Goal: Task Accomplishment & Management: Manage account settings

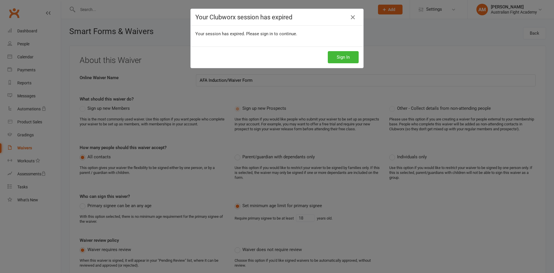
select select "applies_to_attending_signees"
select select "select"
click at [342, 57] on button "Sign In" at bounding box center [343, 57] width 31 height 12
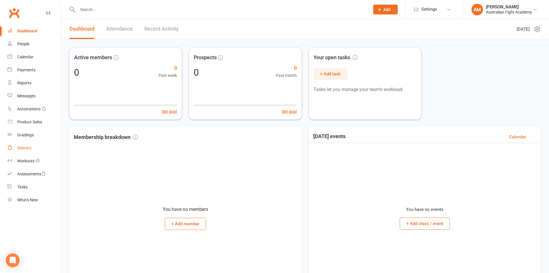
click at [31, 149] on div "Waivers" at bounding box center [24, 147] width 14 height 5
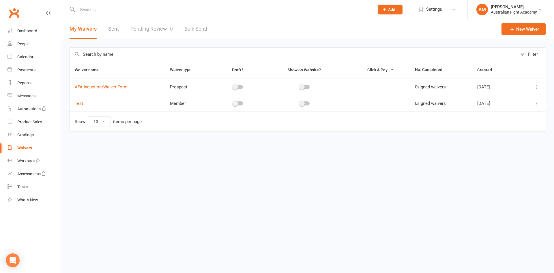
click at [537, 102] on icon at bounding box center [537, 103] width 6 height 6
click at [520, 113] on link "Edit waiver" at bounding box center [506, 115] width 68 height 12
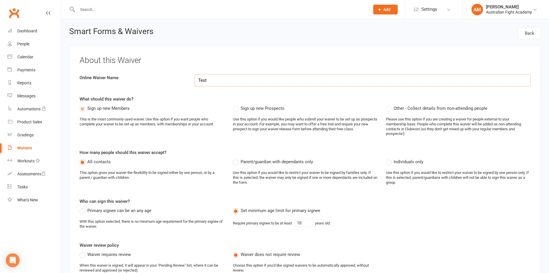
drag, startPoint x: 230, startPoint y: 79, endPoint x: 158, endPoint y: 77, distance: 72.4
click at [158, 76] on div "Online Waiver Name Test" at bounding box center [305, 80] width 460 height 12
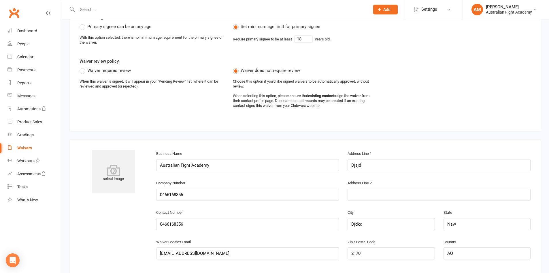
scroll to position [202, 0]
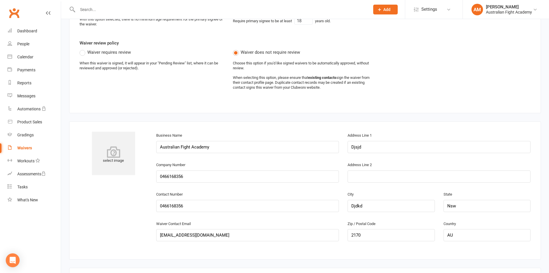
type input "Membership Signup"
drag, startPoint x: 372, startPoint y: 147, endPoint x: 358, endPoint y: 149, distance: 14.5
click at [369, 148] on input "Djsjd" at bounding box center [439, 147] width 183 height 12
drag, startPoint x: 379, startPoint y: 145, endPoint x: 310, endPoint y: 145, distance: 68.9
click at [312, 145] on div "Business Name Australian Fight Academy Address Line 1 Djsjd" at bounding box center [343, 146] width 383 height 29
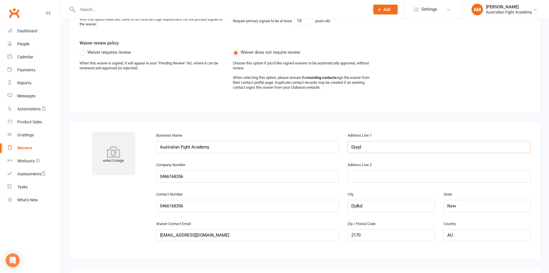
type input "s"
type input "L1 Se3 [STREET_ADDRESS]"
click at [391, 205] on input "Djdkd" at bounding box center [391, 206] width 87 height 12
drag, startPoint x: 366, startPoint y: 205, endPoint x: 335, endPoint y: 202, distance: 30.9
click at [335, 202] on div "Contact Number 0466168356 City Djdkd State Nsw" at bounding box center [343, 204] width 383 height 29
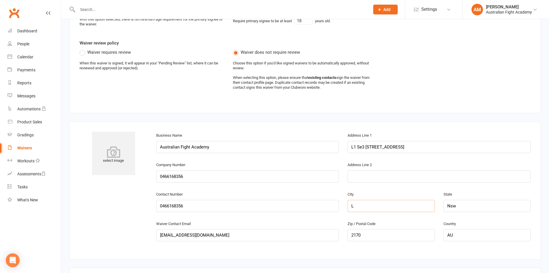
type input "[GEOGRAPHIC_DATA]"
type input "L1 Se3 [STREET_ADDRESS]"
click at [462, 203] on input "Nsw" at bounding box center [487, 206] width 87 height 12
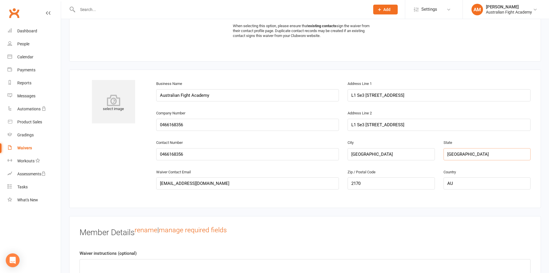
scroll to position [260, 0]
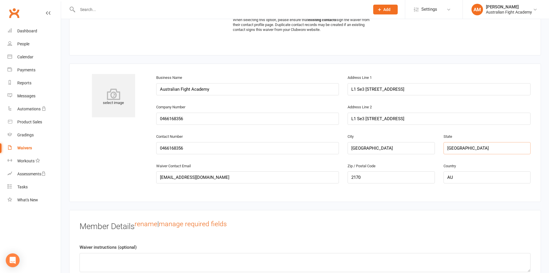
type input "[GEOGRAPHIC_DATA]"
drag, startPoint x: 198, startPoint y: 142, endPoint x: 198, endPoint y: 145, distance: 3.6
click at [198, 143] on input "0466168356" at bounding box center [247, 148] width 183 height 12
drag, startPoint x: 197, startPoint y: 146, endPoint x: 115, endPoint y: 140, distance: 82.2
click at [115, 140] on div "select image Business Name Australian Fight Academy Address Line 1 L1 Se3 159-1…" at bounding box center [305, 132] width 460 height 117
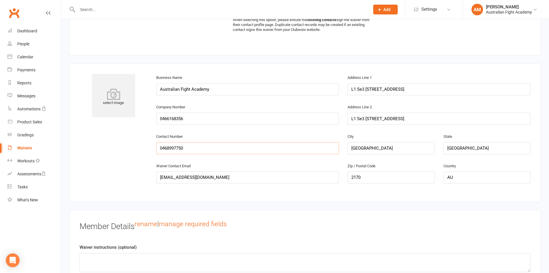
type input "0468997750"
click at [119, 153] on div "select image Business Name Australian Fight Academy Address Line 1 L1 Se3 159-1…" at bounding box center [305, 132] width 460 height 117
drag, startPoint x: 225, startPoint y: 177, endPoint x: 137, endPoint y: 182, distance: 87.5
click at [137, 182] on div "select image Business Name Australian Fight Academy Address Line 1 L1 Se3 159-1…" at bounding box center [305, 132] width 460 height 117
type input "[EMAIL_ADDRESS][DOMAIN_NAME]"
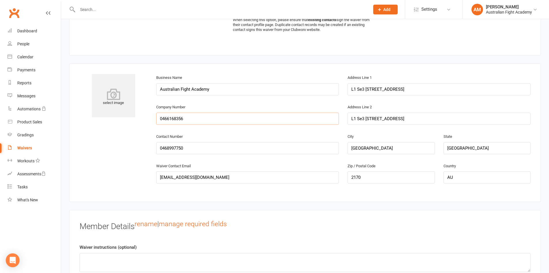
drag, startPoint x: 191, startPoint y: 120, endPoint x: 106, endPoint y: 121, distance: 84.5
click at [106, 121] on div "select image Business Name Australian Fight Academy Address Line 1 L1 Se3 159-1…" at bounding box center [305, 132] width 460 height 117
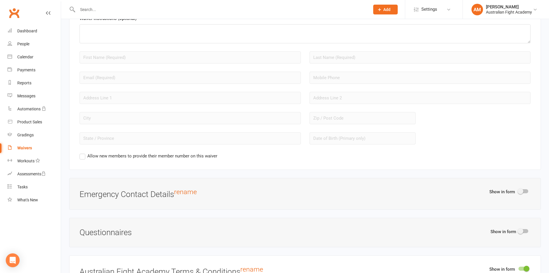
scroll to position [490, 0]
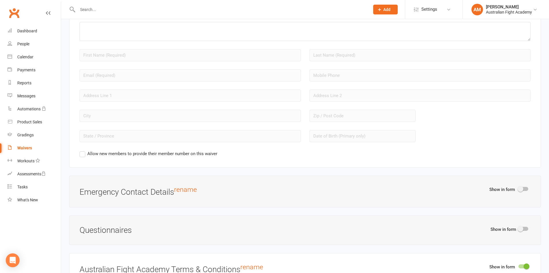
click at [83, 153] on label "Allow new members to provide their member number on this waiver" at bounding box center [149, 153] width 138 height 7
click at [83, 150] on input "Allow new members to provide their member number on this waiver" at bounding box center [82, 150] width 4 height 0
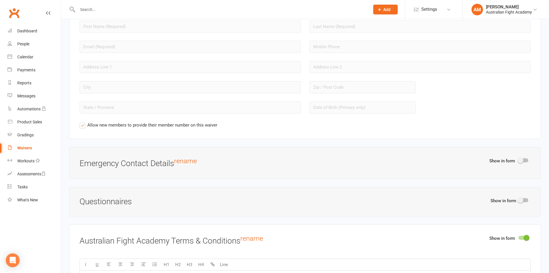
scroll to position [519, 0]
click at [526, 158] on div at bounding box center [524, 160] width 10 height 4
click at [519, 159] on input "checkbox" at bounding box center [519, 159] width 0 height 0
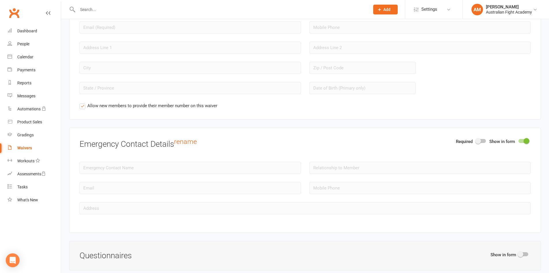
scroll to position [548, 0]
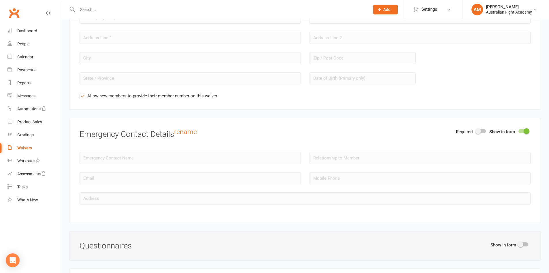
click at [477, 131] on span at bounding box center [479, 131] width 6 height 6
click at [476, 130] on input "checkbox" at bounding box center [476, 130] width 0 height 0
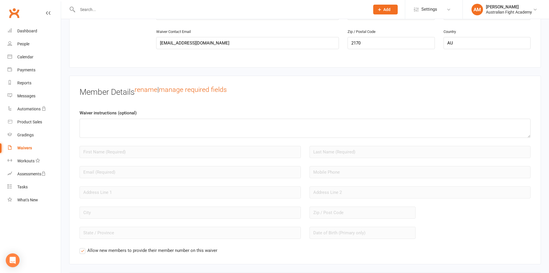
scroll to position [404, 0]
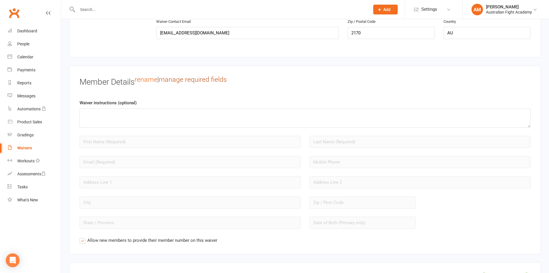
click at [216, 79] on link "manage required fields" at bounding box center [193, 79] width 68 height 8
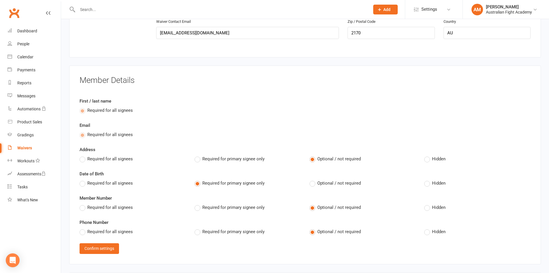
click at [202, 156] on label "Required for primary signee only" at bounding box center [230, 158] width 70 height 7
click at [198, 155] on input "Required for primary signee only" at bounding box center [197, 155] width 4 height 0
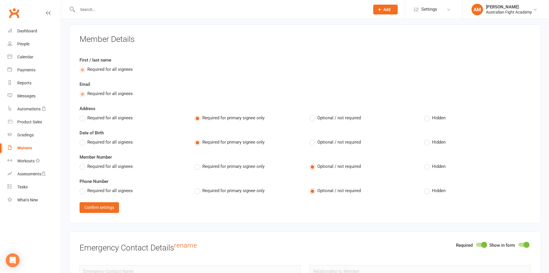
scroll to position [461, 0]
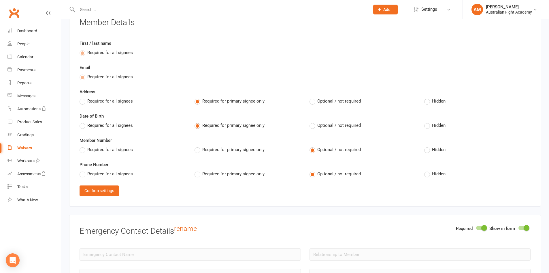
click at [198, 150] on label "Required for primary signee only" at bounding box center [230, 149] width 70 height 7
click at [198, 146] on input "Required for primary signee only" at bounding box center [197, 146] width 4 height 0
click at [200, 175] on label "Required for primary signee only" at bounding box center [230, 173] width 70 height 7
click at [198, 170] on input "Required for primary signee only" at bounding box center [197, 170] width 4 height 0
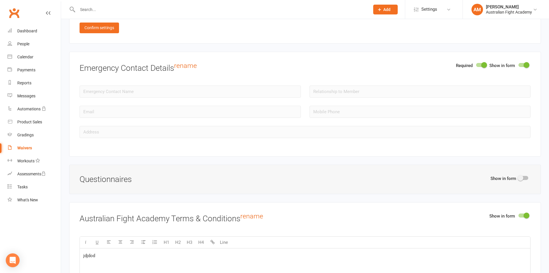
scroll to position [635, 0]
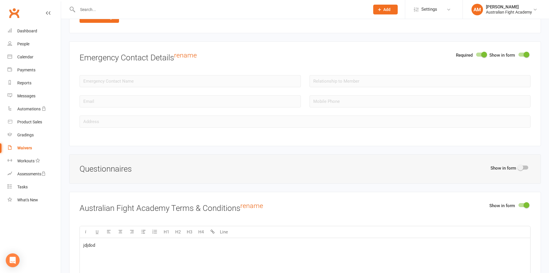
click at [523, 167] on span at bounding box center [521, 167] width 6 height 6
click at [519, 166] on input "checkbox" at bounding box center [519, 166] width 0 height 0
select select "do_not_copy_answers"
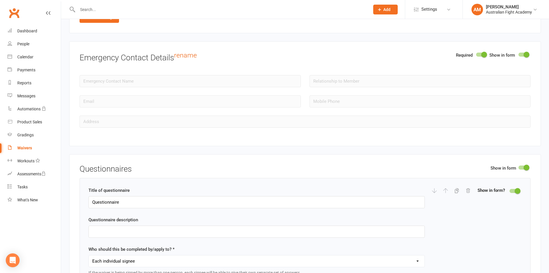
click at [523, 167] on div at bounding box center [524, 167] width 10 height 4
click at [519, 166] on input "checkbox" at bounding box center [519, 166] width 0 height 0
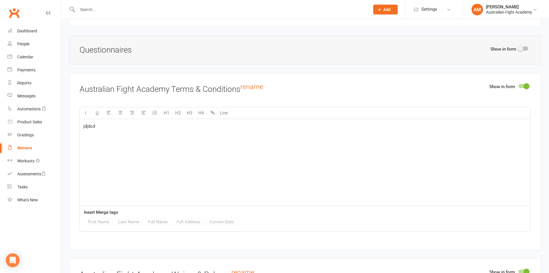
scroll to position [750, 0]
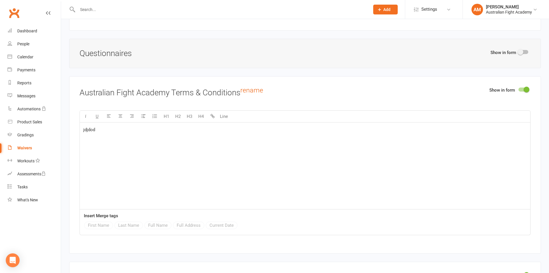
click at [522, 89] on div at bounding box center [524, 89] width 10 height 4
click at [519, 89] on input "checkbox" at bounding box center [519, 89] width 0 height 0
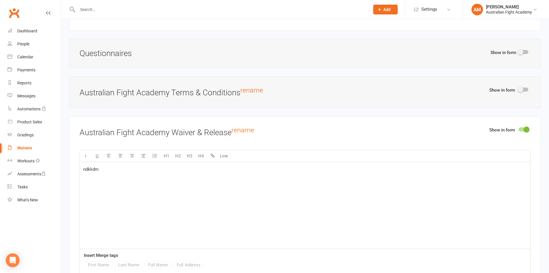
click at [522, 86] on div "Show in form Australian Fight Academy Terms & Conditions rename" at bounding box center [305, 91] width 472 height 31
click at [523, 88] on span at bounding box center [521, 90] width 6 height 6
click at [519, 89] on input "checkbox" at bounding box center [519, 89] width 0 height 0
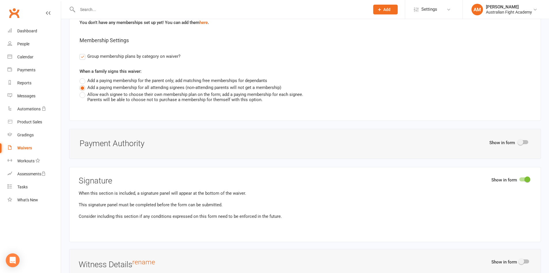
scroll to position [1211, 0]
click at [524, 140] on div at bounding box center [524, 141] width 10 height 4
click at [519, 140] on input "checkbox" at bounding box center [519, 140] width 0 height 0
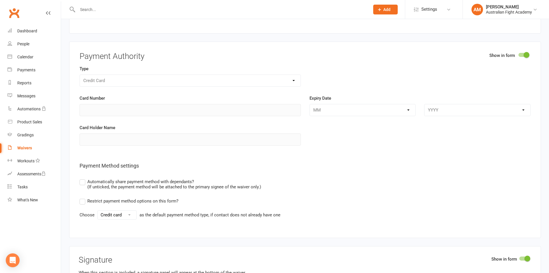
scroll to position [1327, 0]
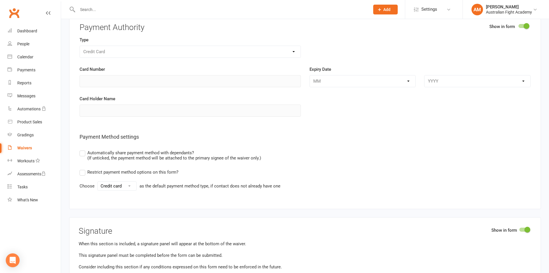
click at [123, 185] on select "Credit card Bank account" at bounding box center [117, 185] width 39 height 9
select select "bank_account"
click at [98, 181] on select "Credit card Bank account" at bounding box center [117, 185] width 39 height 9
click at [191, 170] on div "Restrict payment method options on this form? Choose Credit card Bank account a…" at bounding box center [305, 179] width 451 height 22
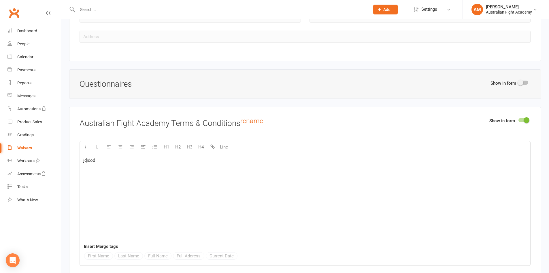
scroll to position [721, 0]
drag, startPoint x: 111, startPoint y: 171, endPoint x: 80, endPoint y: 171, distance: 30.9
click at [80, 171] on div "jdjdod" at bounding box center [305, 194] width 451 height 87
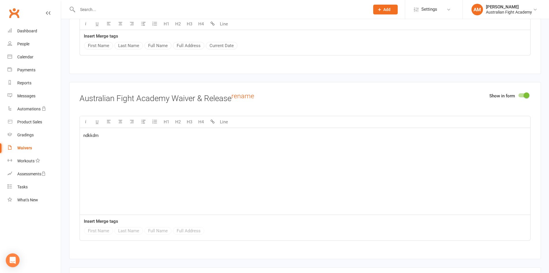
scroll to position [1570, 0]
drag, startPoint x: 133, startPoint y: 153, endPoint x: 74, endPoint y: 139, distance: 61.1
click at [73, 139] on div "Show in form Australian Fight Academy Waiver & Release rename U H1 H2 H3 H4 Lin…" at bounding box center [305, 169] width 472 height 177
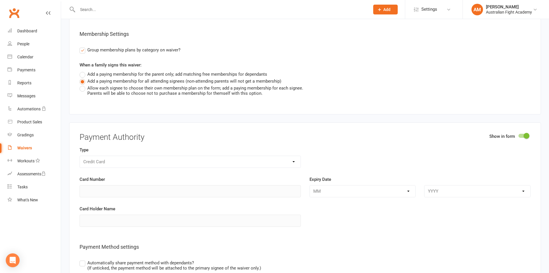
scroll to position [1858, 0]
click at [140, 158] on div "Credit Card" at bounding box center [191, 160] width 222 height 12
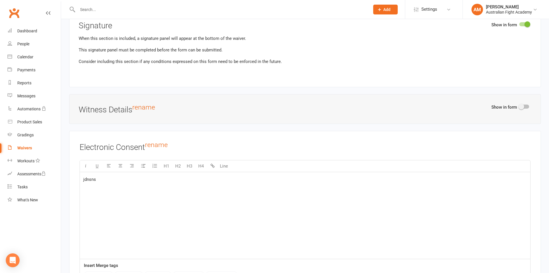
scroll to position [2204, 0]
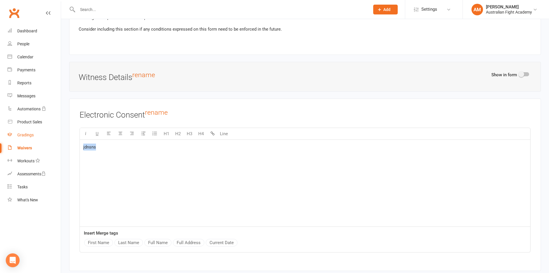
drag, startPoint x: 119, startPoint y: 145, endPoint x: 55, endPoint y: 136, distance: 64.9
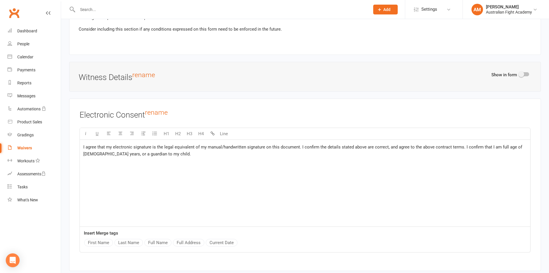
click at [72, 150] on div "Electronic Consent rename U H1 H2 H3 H4 Line I agree that my electronic signatu…" at bounding box center [305, 184] width 472 height 172
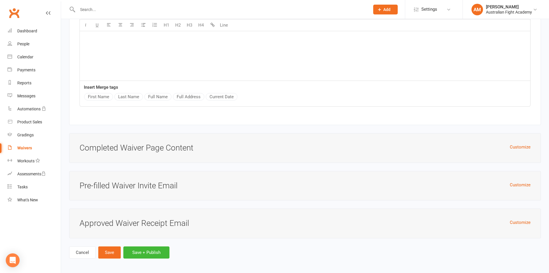
scroll to position [2350, 0]
click at [107, 249] on button "Save" at bounding box center [109, 252] width 22 height 12
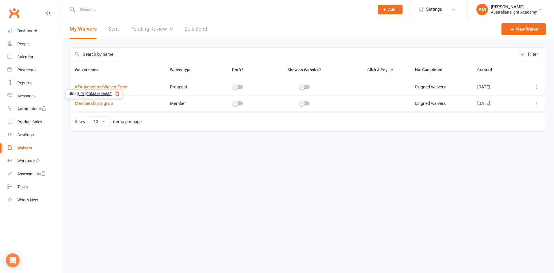
click at [106, 93] on span "https://app.clubworx.com/s/FYPjkci5" at bounding box center [94, 93] width 35 height 5
click at [375, 71] on span "Click & Pay" at bounding box center [377, 69] width 20 height 5
click at [390, 69] on icon "button" at bounding box center [392, 69] width 4 height 4
click at [442, 7] on link "Settings" at bounding box center [439, 9] width 40 height 13
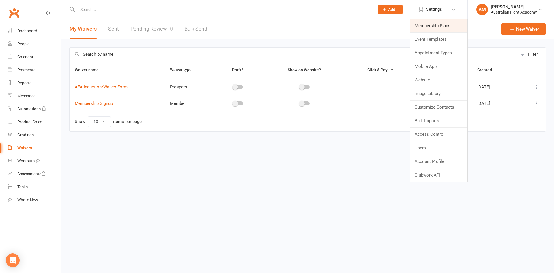
click at [443, 28] on link "Membership Plans" at bounding box center [438, 25] width 57 height 13
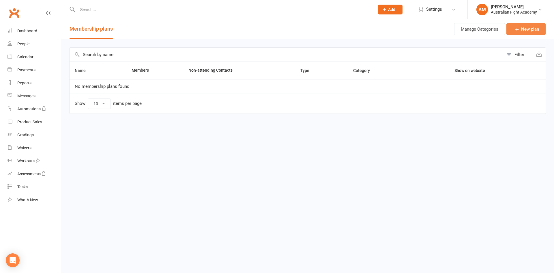
click at [515, 31] on icon at bounding box center [517, 29] width 6 height 6
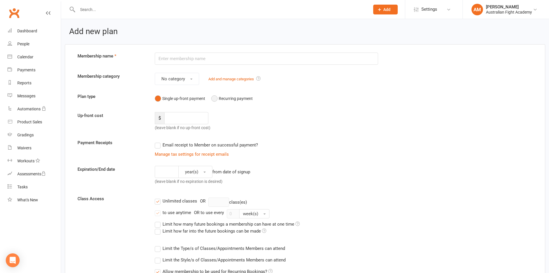
click at [216, 100] on button "Recurring payment" at bounding box center [232, 98] width 42 height 11
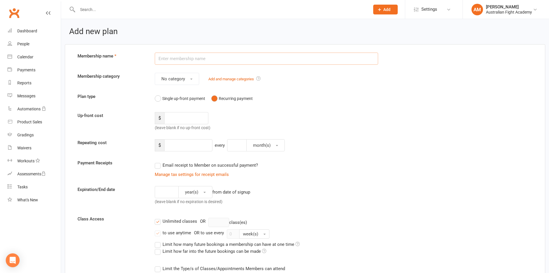
click at [210, 55] on input "text" at bounding box center [267, 58] width 224 height 12
type input "Foundational Member"
click at [184, 80] on span "No category" at bounding box center [174, 78] width 24 height 5
click at [190, 102] on link "General" at bounding box center [183, 104] width 57 height 12
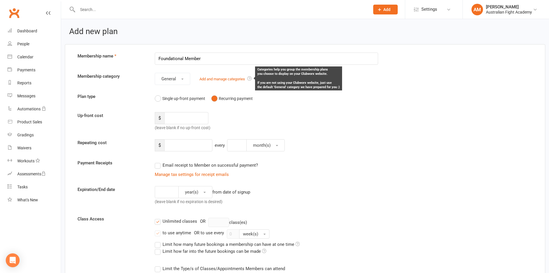
click at [249, 79] on icon at bounding box center [249, 78] width 4 height 4
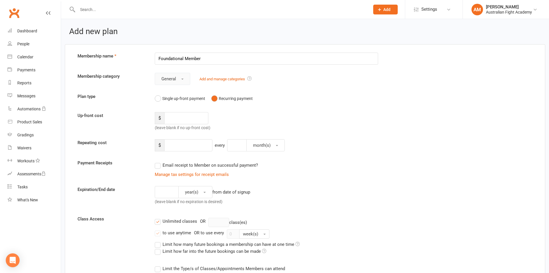
click at [186, 78] on button "General" at bounding box center [172, 79] width 35 height 12
click at [183, 91] on link "No category" at bounding box center [183, 93] width 57 height 12
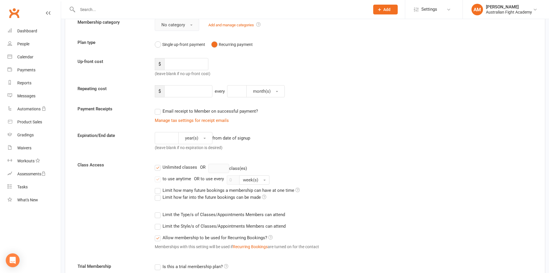
scroll to position [58, 0]
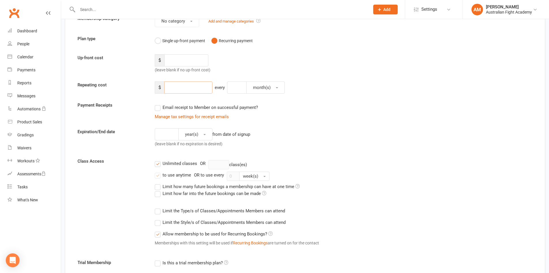
click at [174, 89] on input "number" at bounding box center [188, 87] width 48 height 12
type input "30"
click at [264, 85] on button "month(s)" at bounding box center [266, 87] width 38 height 12
drag, startPoint x: 269, startPoint y: 112, endPoint x: 265, endPoint y: 110, distance: 4.6
click at [269, 112] on link "week(s)" at bounding box center [275, 113] width 57 height 12
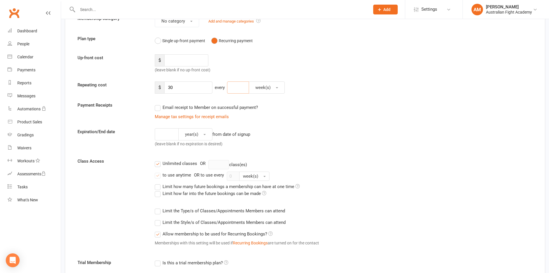
click at [243, 86] on input "number" at bounding box center [238, 87] width 22 height 12
type input "1"
click at [162, 107] on label "Email receipt to Member on successful payment?" at bounding box center [206, 107] width 103 height 7
click at [159, 104] on input "Email receipt to Member on successful payment?" at bounding box center [157, 104] width 4 height 0
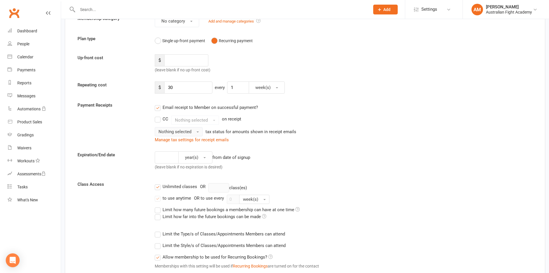
click at [195, 133] on button "Nothing selected" at bounding box center [179, 131] width 48 height 9
click at [197, 132] on span "button" at bounding box center [198, 131] width 2 height 1
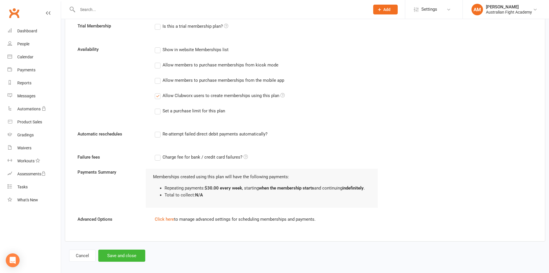
scroll to position [317, 0]
click at [162, 134] on label "Re-attempt failed direct debit payments automatically?" at bounding box center [211, 133] width 113 height 7
click at [159, 130] on input "Re-attempt failed direct debit payments automatically?" at bounding box center [157, 130] width 4 height 0
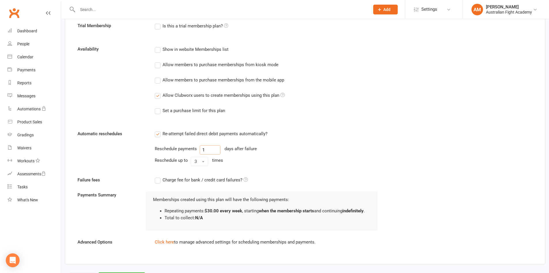
click at [214, 151] on input "1" at bounding box center [210, 149] width 21 height 9
type input "2"
click at [207, 164] on button "3" at bounding box center [199, 161] width 17 height 9
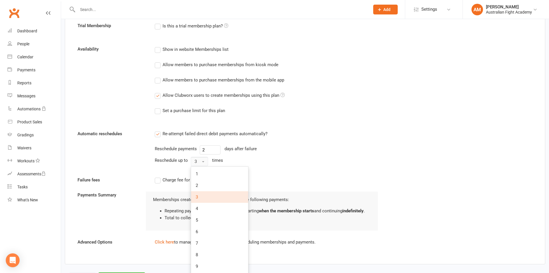
click at [207, 164] on button "3" at bounding box center [199, 161] width 17 height 9
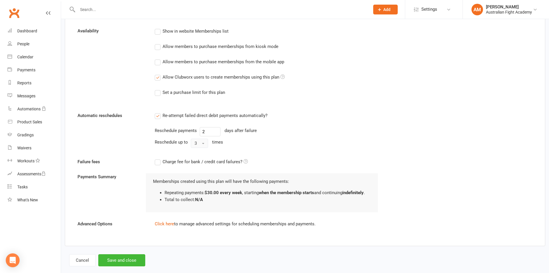
scroll to position [346, 0]
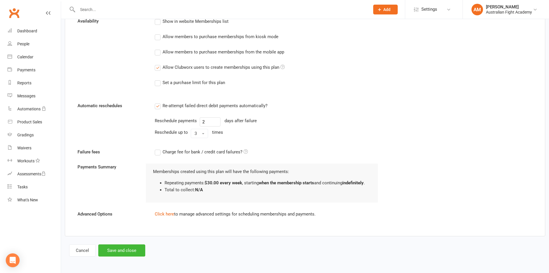
click at [157, 152] on label "Charge fee for bank / credit card failures?" at bounding box center [201, 151] width 93 height 7
click at [157, 148] on input "Charge fee for bank / credit card failures?" at bounding box center [201, 148] width 93 height 0
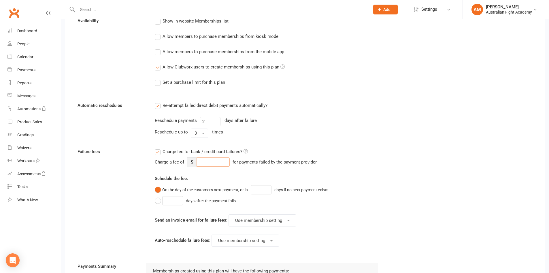
click at [206, 163] on input "number" at bounding box center [213, 161] width 33 height 9
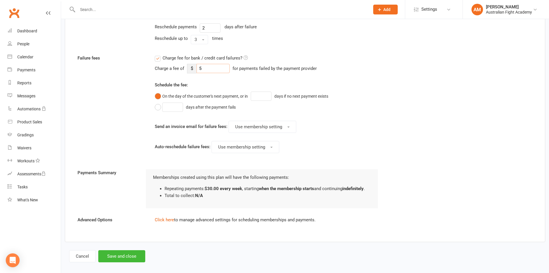
scroll to position [445, 0]
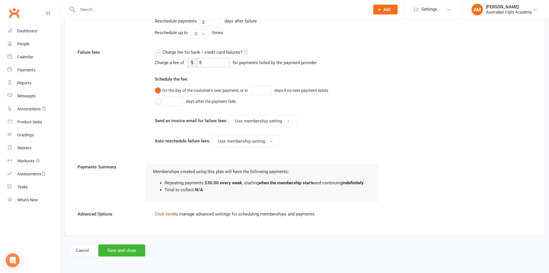
type input "5"
click at [170, 213] on link "Click here" at bounding box center [164, 213] width 19 height 5
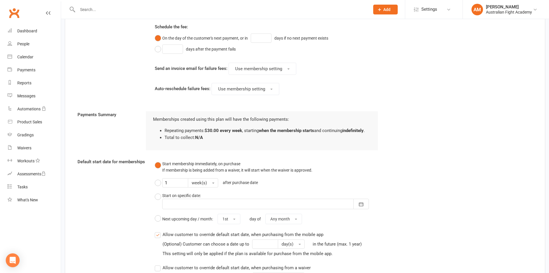
scroll to position [503, 0]
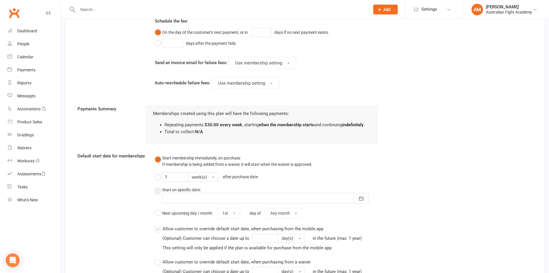
click at [160, 191] on button "Start on specific date: October 2025 Sun Mon Tue Wed Thu Fri Sat 40 28 29 30 01…" at bounding box center [267, 195] width 224 height 22
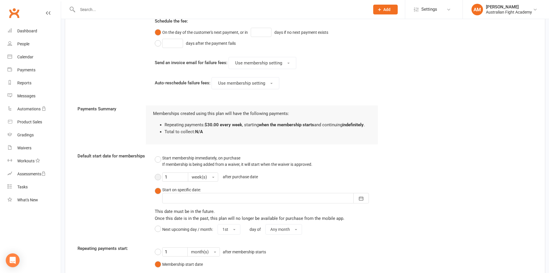
click at [158, 178] on button "1 week(s) after purchase date" at bounding box center [208, 177] width 106 height 14
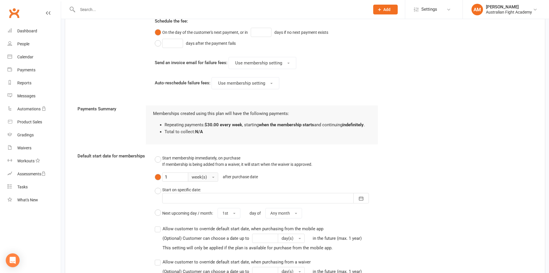
click at [211, 179] on button "week(s)" at bounding box center [203, 176] width 30 height 9
click at [211, 177] on button "week(s)" at bounding box center [203, 176] width 30 height 9
click at [124, 195] on div "Default start date for memberships Start membership immediately, on purchase If…" at bounding box center [305, 218] width 464 height 132
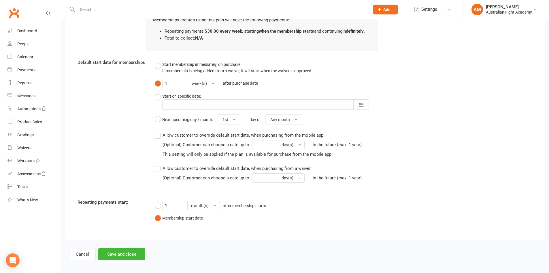
scroll to position [600, 0]
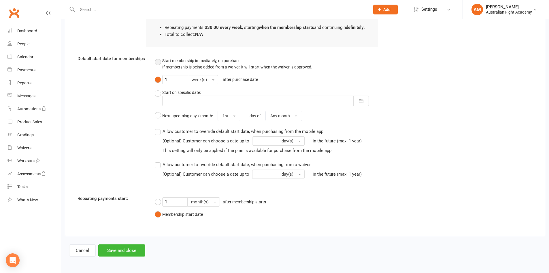
click at [160, 64] on button "Start membership immediately, on purchase If membership is being added from a w…" at bounding box center [234, 64] width 158 height 18
click at [174, 214] on div "Membership start date" at bounding box center [182, 214] width 41 height 6
click at [183, 78] on input "1" at bounding box center [175, 79] width 26 height 9
click at [162, 62] on button "Start membership immediately, on purchase If membership is being added from a w…" at bounding box center [234, 64] width 158 height 18
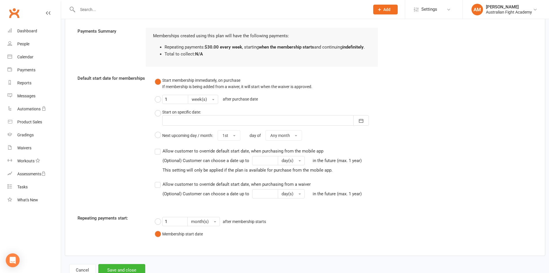
scroll to position [571, 0]
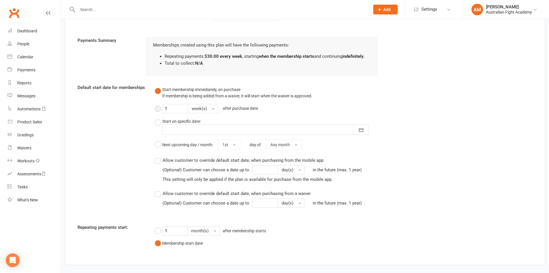
click at [159, 109] on button "1 week(s) after purchase date" at bounding box center [208, 109] width 106 height 14
click at [180, 110] on input "1" at bounding box center [175, 108] width 26 height 9
click at [213, 106] on button "week(s)" at bounding box center [203, 108] width 30 height 9
click at [212, 121] on link "day(s)" at bounding box center [216, 121] width 57 height 12
click at [210, 107] on button "day(s)" at bounding box center [201, 108] width 27 height 9
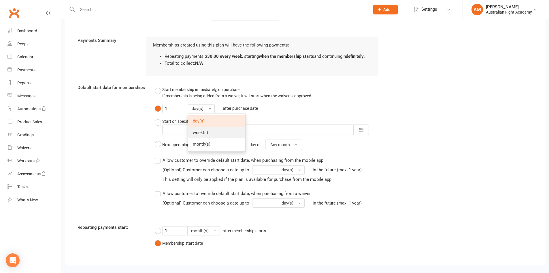
click at [210, 129] on link "week(s)" at bounding box center [216, 133] width 57 height 12
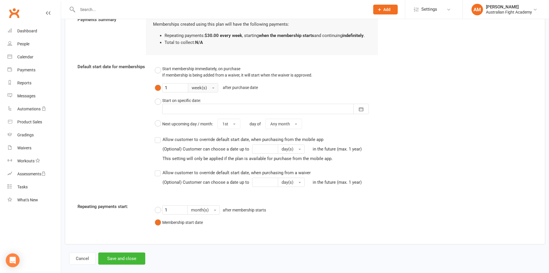
scroll to position [600, 0]
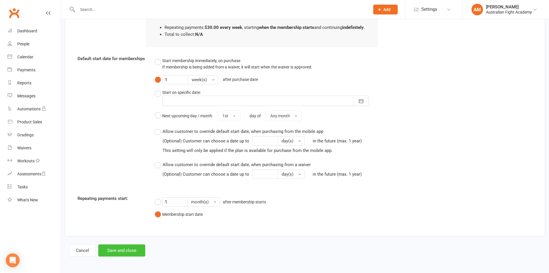
click at [127, 252] on button "Save and close" at bounding box center [121, 250] width 47 height 12
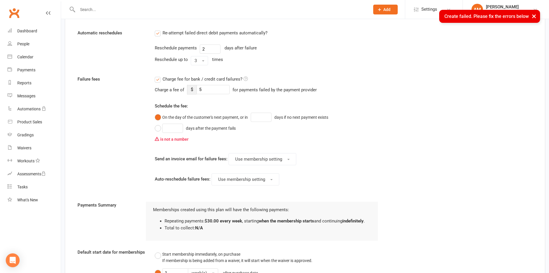
scroll to position [380, 0]
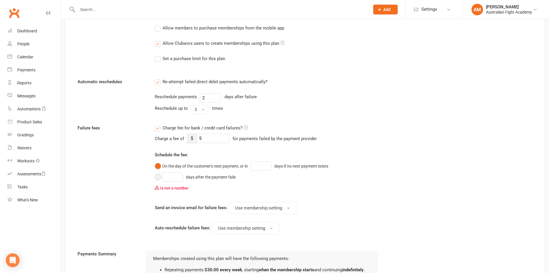
click at [156, 178] on button "days after the payment fails" at bounding box center [197, 176] width 84 height 11
click at [176, 177] on input "number" at bounding box center [172, 176] width 21 height 9
type input "2"
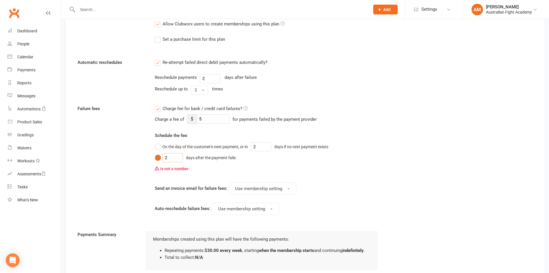
scroll to position [409, 0]
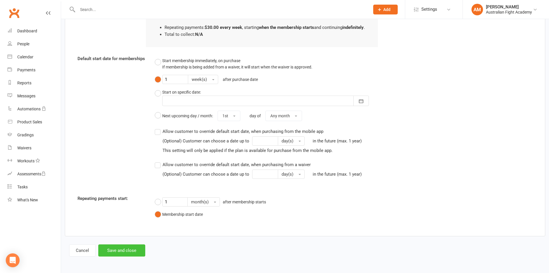
type input "2"
click at [129, 252] on button "Save and close" at bounding box center [121, 250] width 47 height 12
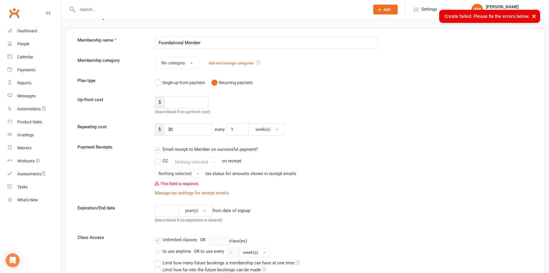
scroll to position [5, 0]
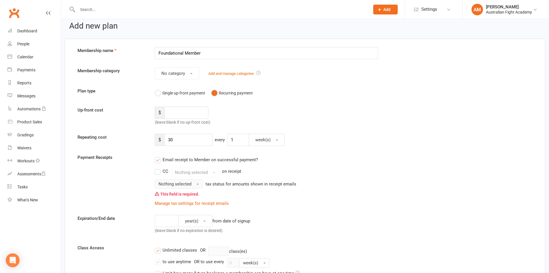
click at [169, 187] on button "Nothing selected" at bounding box center [179, 183] width 48 height 9
click at [172, 185] on span "Nothing selected" at bounding box center [175, 183] width 33 height 5
click at [172, 186] on span "Nothing selected" at bounding box center [175, 183] width 33 height 5
click at [174, 206] on span "Tax exempt" at bounding box center [171, 207] width 22 height 5
click at [179, 184] on span "Tax exempt" at bounding box center [170, 183] width 22 height 5
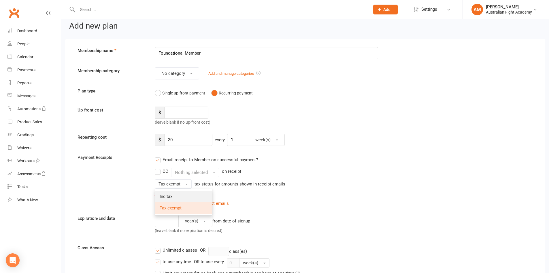
click at [177, 193] on link "Inc tax" at bounding box center [183, 196] width 57 height 12
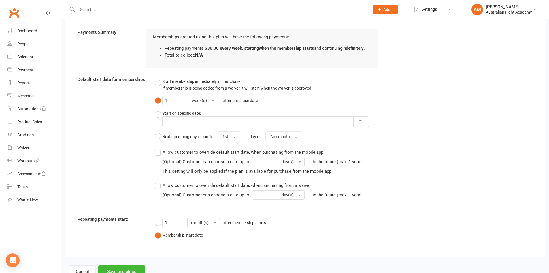
scroll to position [611, 0]
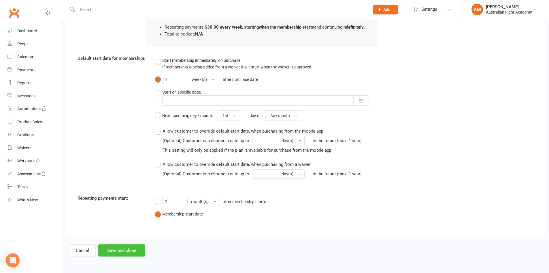
click at [123, 249] on button "Save and close" at bounding box center [121, 250] width 47 height 12
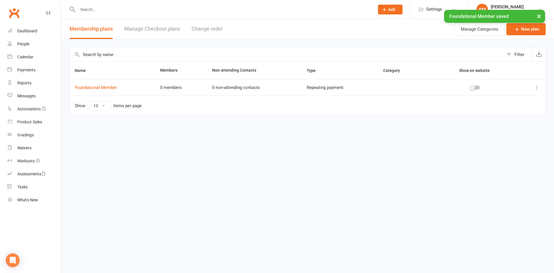
click at [476, 87] on div at bounding box center [475, 87] width 10 height 4
click at [470, 87] on input "checkbox" at bounding box center [470, 87] width 0 height 0
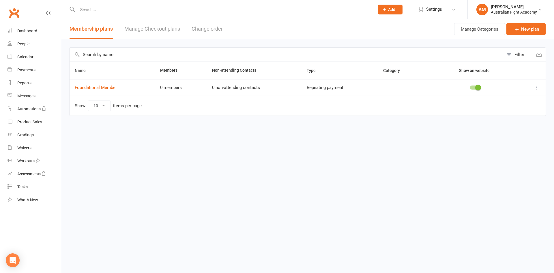
click at [536, 88] on icon at bounding box center [537, 88] width 6 height 6
click at [478, 88] on span at bounding box center [478, 88] width 6 height 6
click at [470, 87] on input "checkbox" at bounding box center [470, 87] width 0 height 0
click at [29, 149] on div "Waivers" at bounding box center [24, 147] width 14 height 5
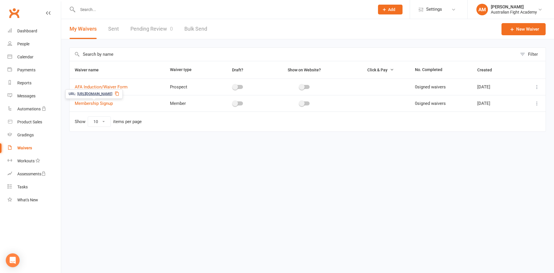
click at [109, 93] on span "https://app.clubworx.com/s/FYPjkci5" at bounding box center [94, 93] width 35 height 5
click at [434, 5] on span "Settings" at bounding box center [434, 9] width 16 height 13
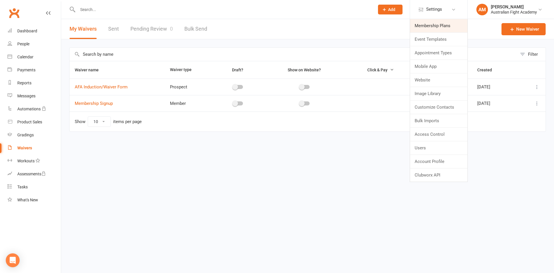
click at [433, 25] on link "Membership Plans" at bounding box center [438, 25] width 57 height 13
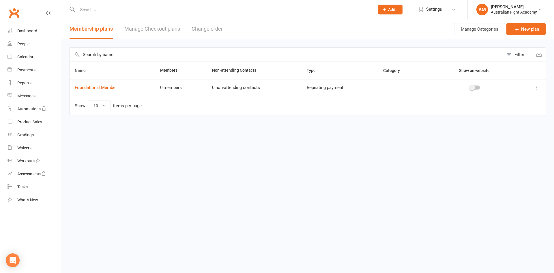
click at [476, 88] on div at bounding box center [475, 87] width 10 height 4
click at [470, 87] on input "checkbox" at bounding box center [470, 87] width 0 height 0
click at [29, 150] on div "Waivers" at bounding box center [24, 147] width 14 height 5
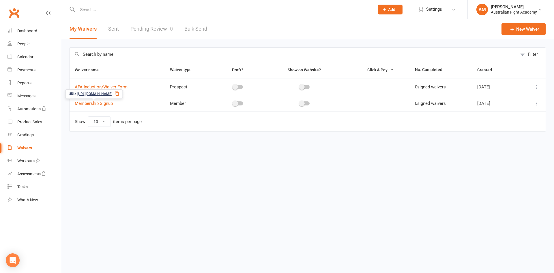
click at [108, 92] on span "https://app.clubworx.com/s/FYPjkci5" at bounding box center [94, 93] width 35 height 5
click at [103, 103] on link "Membership Signup" at bounding box center [94, 103] width 38 height 5
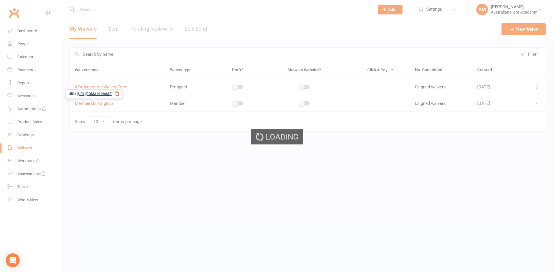
select select "bank_account"
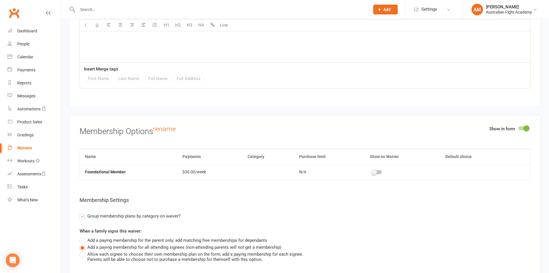
scroll to position [1731, 0]
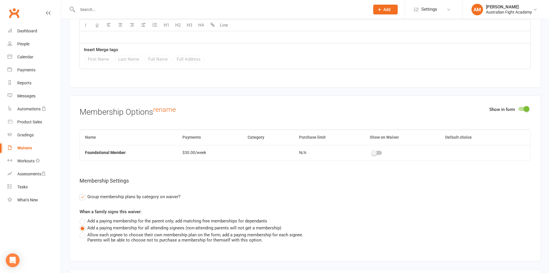
click at [380, 152] on div at bounding box center [377, 153] width 10 height 4
click at [372, 152] on input "checkbox" at bounding box center [372, 152] width 0 height 0
click at [449, 151] on div at bounding box center [447, 153] width 10 height 4
click at [442, 152] on input "checkbox" at bounding box center [442, 152] width 0 height 0
click at [29, 147] on div "Waivers" at bounding box center [24, 147] width 15 height 5
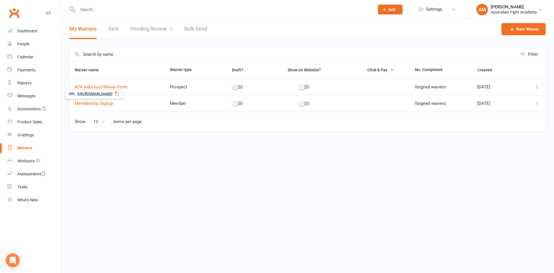
click at [110, 93] on span "https://app.clubworx.com/s/FYPjkci5" at bounding box center [94, 93] width 35 height 5
click at [237, 101] on div at bounding box center [238, 103] width 10 height 4
click at [233, 102] on input "checkbox" at bounding box center [233, 102] width 0 height 0
click at [235, 103] on div at bounding box center [238, 103] width 10 height 4
click at [233, 102] on input "checkbox" at bounding box center [233, 102] width 0 height 0
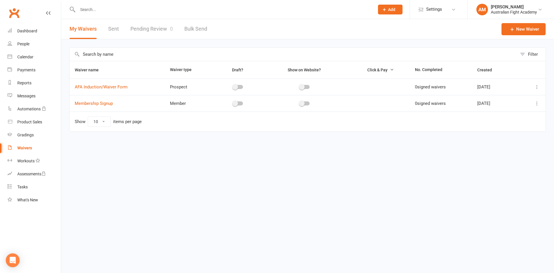
click at [235, 104] on div at bounding box center [238, 103] width 10 height 4
click at [233, 102] on input "checkbox" at bounding box center [233, 102] width 0 height 0
click at [302, 104] on div at bounding box center [305, 103] width 10 height 4
click at [300, 102] on input "checkbox" at bounding box center [300, 102] width 0 height 0
click at [240, 102] on span at bounding box center [241, 103] width 6 height 6
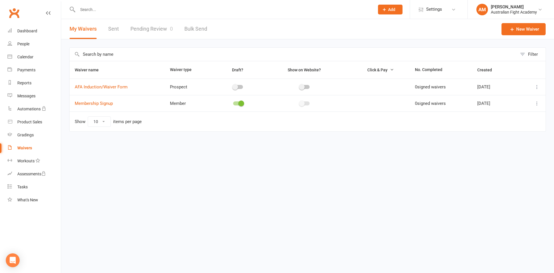
click at [233, 102] on input "checkbox" at bounding box center [233, 102] width 0 height 0
click at [87, 94] on span "https://app.clubworx.com/s/FYPjkci5" at bounding box center [94, 93] width 35 height 5
click at [102, 104] on link "Membership Signup" at bounding box center [94, 103] width 38 height 5
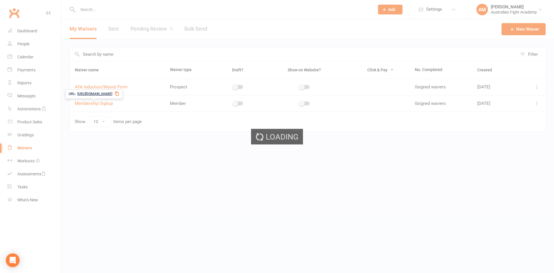
select select "bank_account"
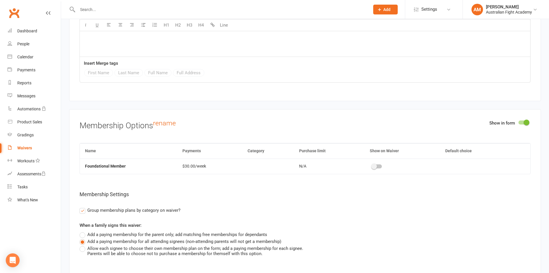
scroll to position [1731, 0]
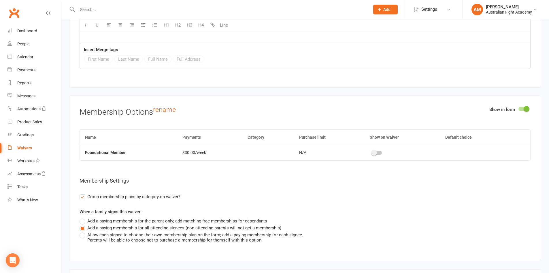
click at [376, 152] on span at bounding box center [374, 153] width 6 height 6
click at [372, 152] on input "checkbox" at bounding box center [372, 152] width 0 height 0
click at [443, 153] on span at bounding box center [444, 153] width 6 height 6
click at [442, 152] on input "checkbox" at bounding box center [442, 152] width 0 height 0
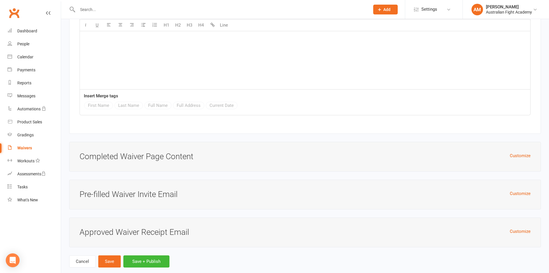
scroll to position [2370, 0]
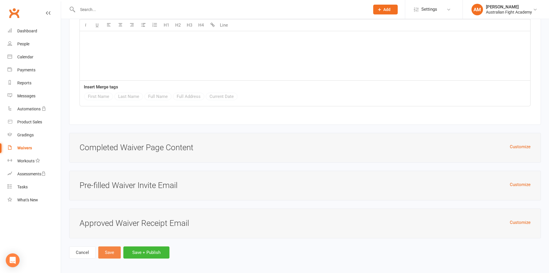
click at [114, 249] on button "Save" at bounding box center [109, 252] width 22 height 12
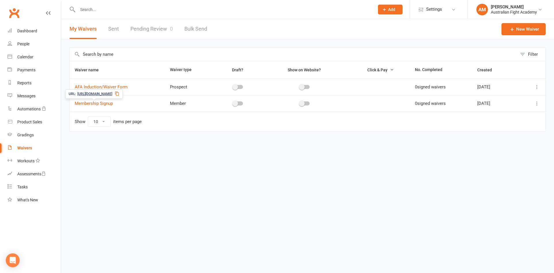
click at [104, 94] on span "https://app.clubworx.com/s/FYPjkci5" at bounding box center [94, 93] width 35 height 5
click at [28, 32] on div "Dashboard" at bounding box center [27, 31] width 20 height 5
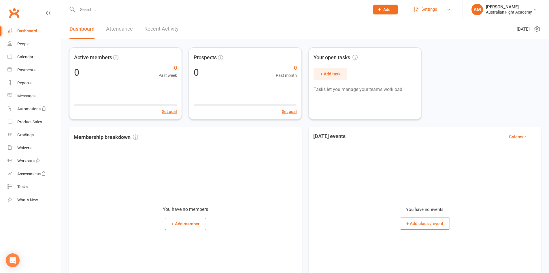
click at [430, 5] on span "Settings" at bounding box center [430, 9] width 16 height 13
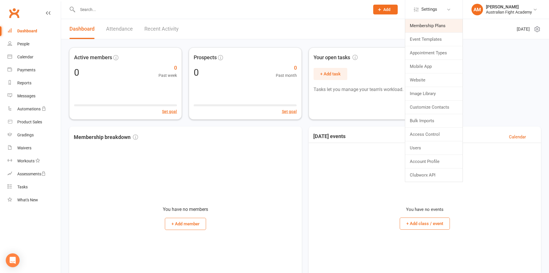
click at [431, 25] on link "Membership Plans" at bounding box center [434, 25] width 57 height 13
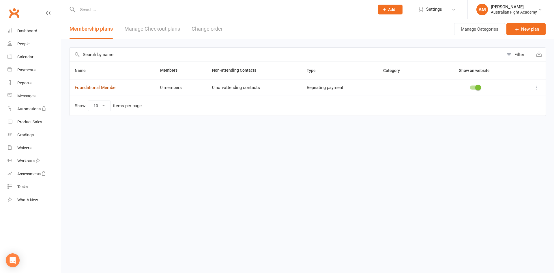
click at [112, 88] on link "Foundational Member" at bounding box center [96, 87] width 42 height 5
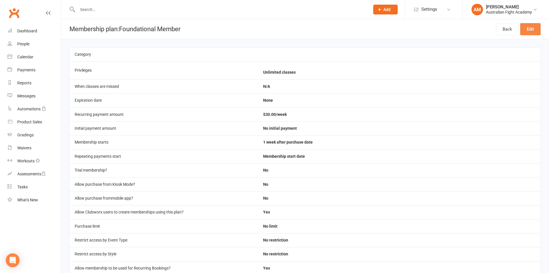
click at [527, 32] on link "Edit" at bounding box center [531, 29] width 20 height 12
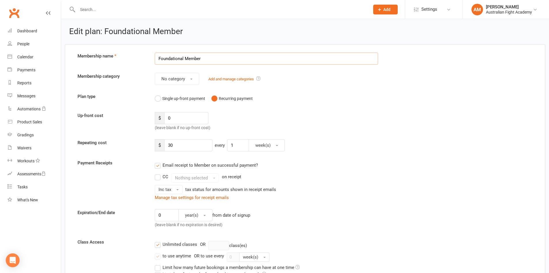
click at [216, 59] on input "Foundational Member" at bounding box center [267, 58] width 224 height 12
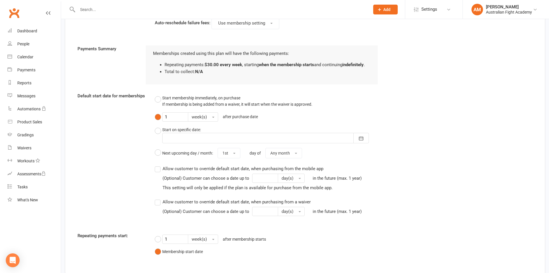
scroll to position [606, 0]
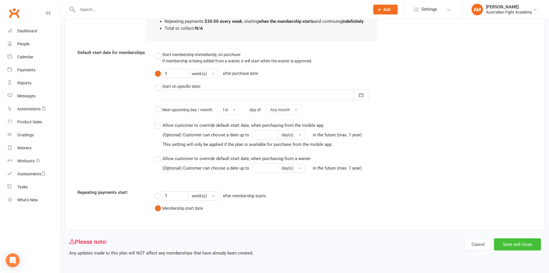
type input "Foundational Member Weekly"
click at [517, 241] on button "Save and close" at bounding box center [517, 244] width 47 height 12
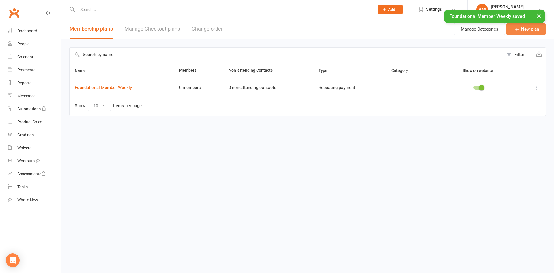
click at [520, 32] on link "New plan" at bounding box center [525, 29] width 39 height 12
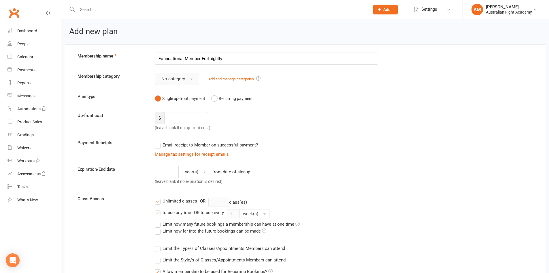
type input "Foundational Member Fortnightly"
click at [186, 80] on button "No category" at bounding box center [177, 79] width 44 height 12
click at [189, 79] on button "No category" at bounding box center [177, 79] width 44 height 12
click at [217, 97] on button "Recurring payment" at bounding box center [232, 98] width 42 height 11
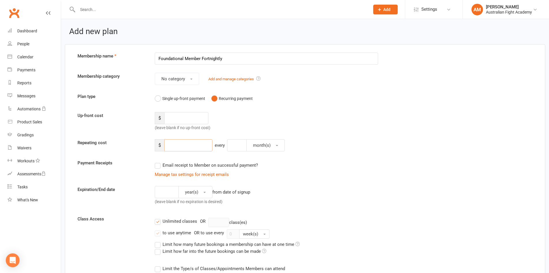
click at [179, 142] on input "number" at bounding box center [188, 145] width 48 height 12
type input "60"
click at [274, 145] on button "month(s)" at bounding box center [266, 145] width 38 height 12
click at [268, 169] on link "week(s)" at bounding box center [275, 171] width 57 height 12
click at [241, 147] on input "number" at bounding box center [238, 145] width 22 height 12
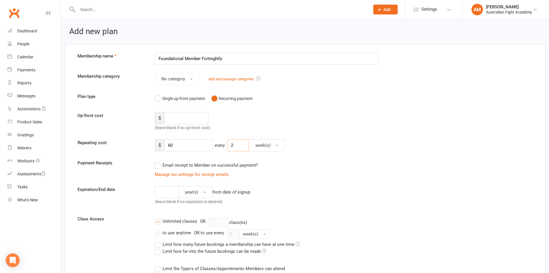
type input "2"
click at [157, 167] on label "Email receipt to Member on successful payment?" at bounding box center [206, 165] width 103 height 7
click at [157, 162] on input "Email receipt to Member on successful payment?" at bounding box center [157, 162] width 4 height 0
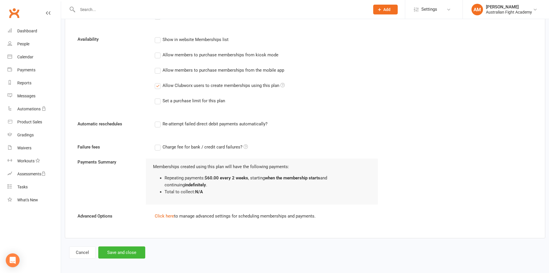
scroll to position [329, 0]
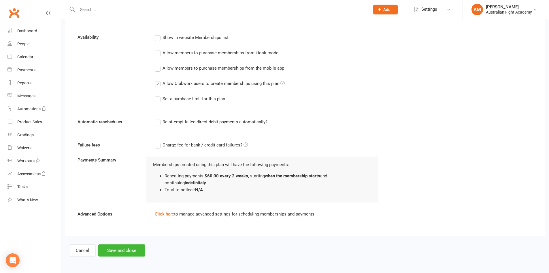
click at [157, 123] on label "Re-attempt failed direct debit payments automatically?" at bounding box center [211, 121] width 113 height 7
click at [157, 118] on input "Re-attempt failed direct debit payments automatically?" at bounding box center [157, 118] width 4 height 0
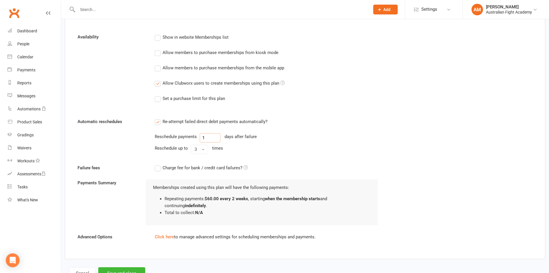
drag, startPoint x: 206, startPoint y: 140, endPoint x: 194, endPoint y: 140, distance: 12.1
click at [194, 140] on div "Reschedule payments 1 days after failure" at bounding box center [267, 137] width 224 height 9
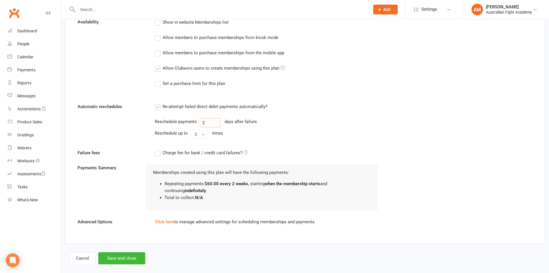
scroll to position [352, 0]
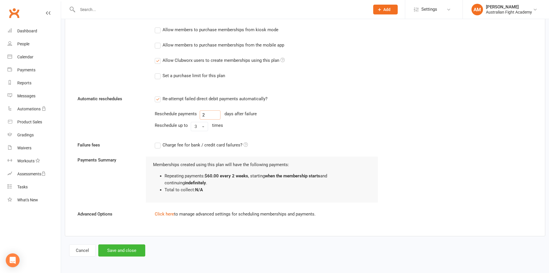
type input "2"
click at [158, 143] on label "Charge fee for bank / credit card failures?" at bounding box center [201, 144] width 93 height 7
click at [158, 141] on input "Charge fee for bank / credit card failures?" at bounding box center [201, 141] width 93 height 0
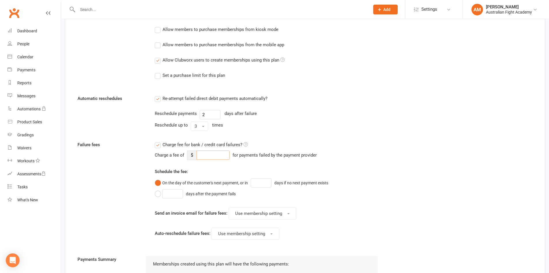
click at [213, 156] on input "number" at bounding box center [213, 154] width 33 height 9
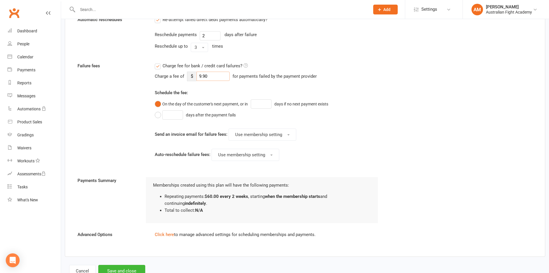
scroll to position [439, 0]
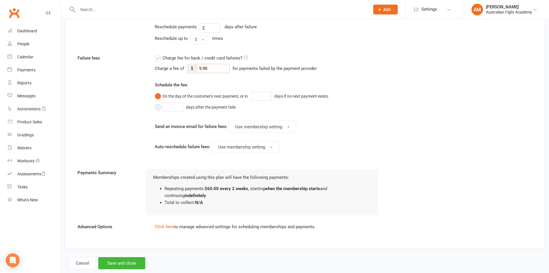
type input "9.90"
click at [159, 108] on button "days after the payment fails" at bounding box center [197, 107] width 84 height 11
click at [175, 109] on input "number" at bounding box center [172, 106] width 21 height 9
type input "2"
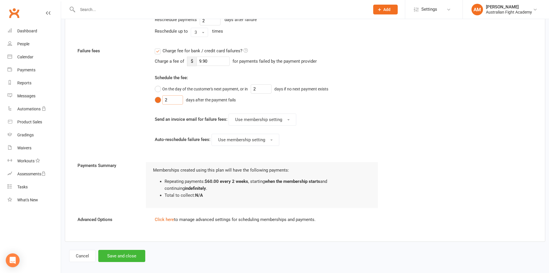
scroll to position [452, 0]
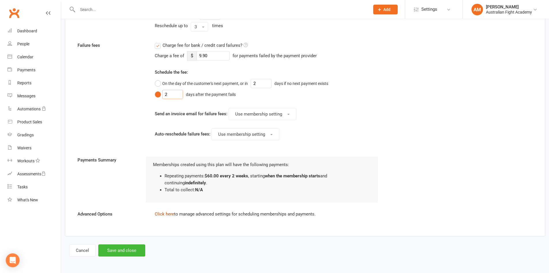
type input "2"
click at [166, 213] on link "Click here" at bounding box center [164, 213] width 19 height 5
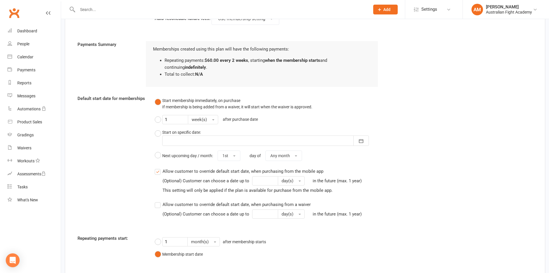
scroll to position [567, 0]
click at [158, 119] on button "1 week(s) after purchase date" at bounding box center [208, 119] width 106 height 14
click at [162, 132] on button "Start on specific date: October 2025 Sun Mon Tue Wed Thu Fri Sat 40 28 29 30 01…" at bounding box center [267, 137] width 224 height 22
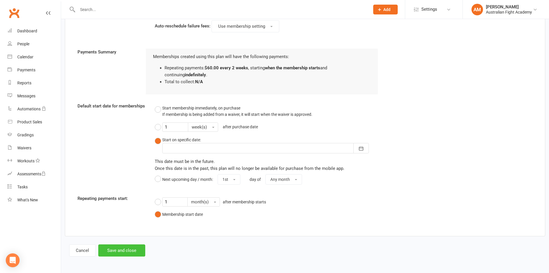
click at [127, 249] on button "Save and close" at bounding box center [121, 250] width 47 height 12
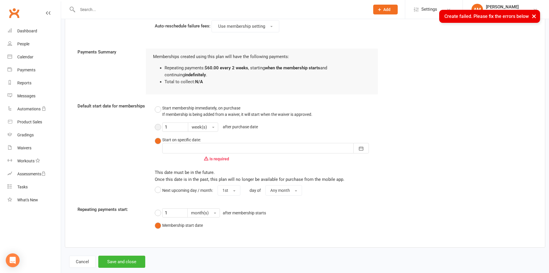
click at [158, 126] on button "1 week(s) after purchase date" at bounding box center [208, 127] width 106 height 14
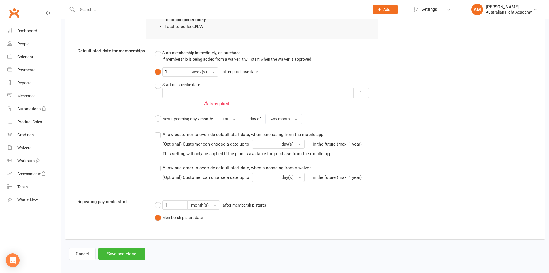
scroll to position [618, 0]
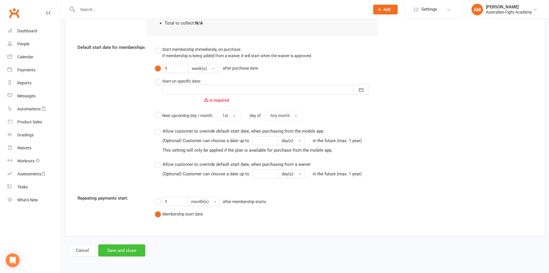
click at [123, 252] on button "Save and close" at bounding box center [121, 250] width 47 height 12
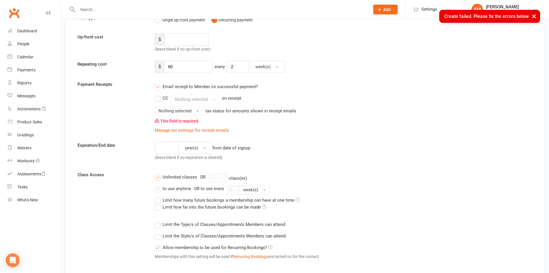
scroll to position [70, 0]
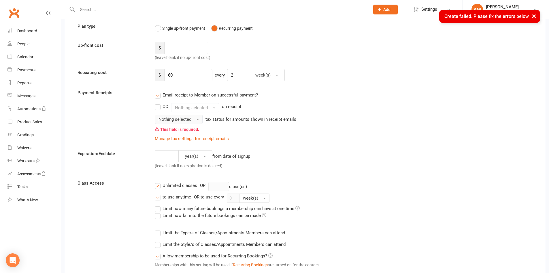
click at [181, 123] on button "Nothing selected" at bounding box center [179, 119] width 48 height 9
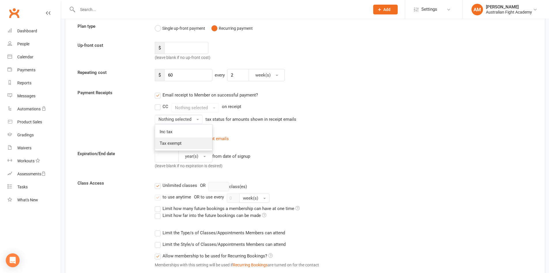
click at [182, 141] on span "Tax exempt" at bounding box center [171, 142] width 22 height 5
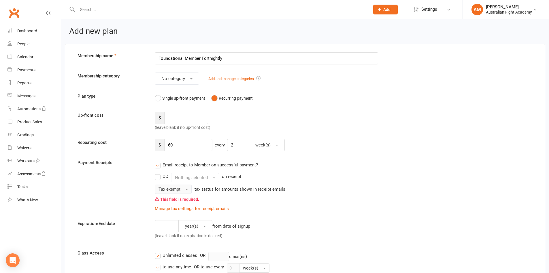
scroll to position [0, 0]
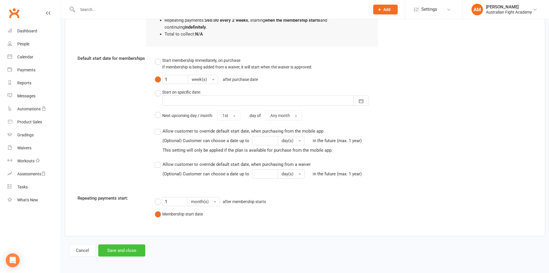
click at [132, 253] on button "Save and close" at bounding box center [121, 250] width 47 height 12
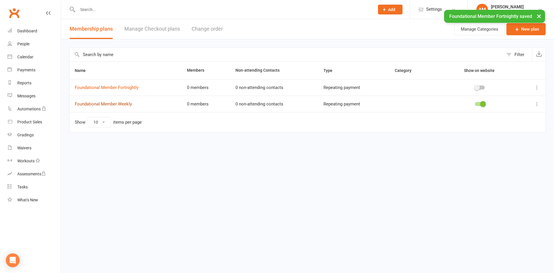
click at [124, 103] on link "Foundational Member Weekly" at bounding box center [103, 103] width 57 height 5
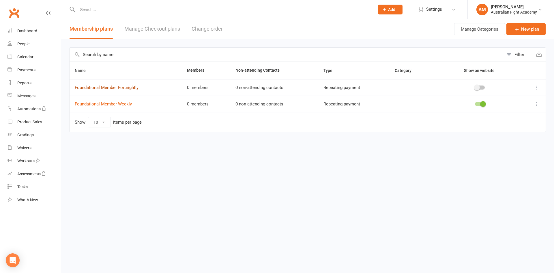
click at [117, 88] on link "Foundational Member Fortnightly" at bounding box center [107, 87] width 64 height 5
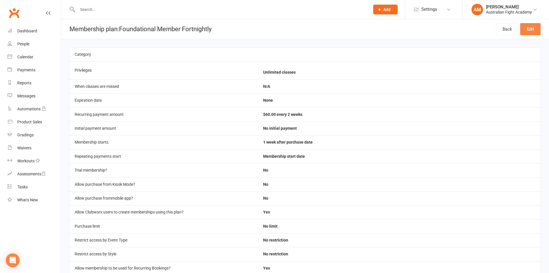
click at [540, 29] on link "Edit" at bounding box center [531, 29] width 20 height 12
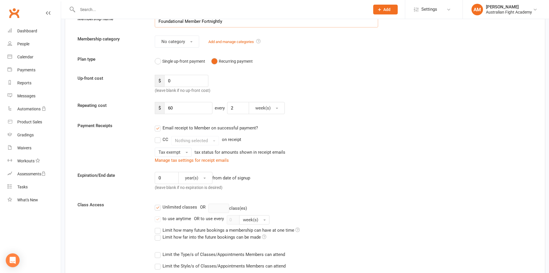
scroll to position [36, 0]
click at [172, 153] on span "Tax exempt" at bounding box center [170, 153] width 22 height 5
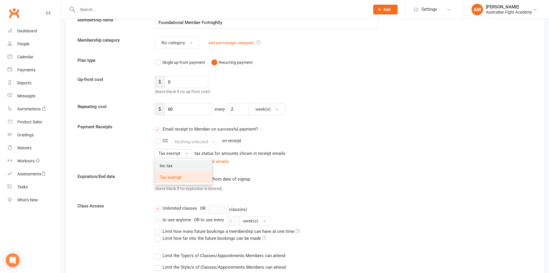
click at [175, 164] on link "Inc tax" at bounding box center [183, 166] width 57 height 12
click at [145, 161] on div "Payment Receipts Email receipt to Member on successful payment? CC Nothing sele…" at bounding box center [305, 144] width 464 height 42
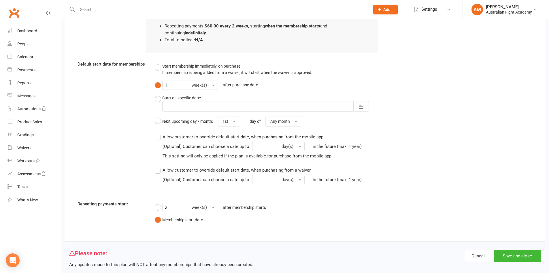
scroll to position [613, 0]
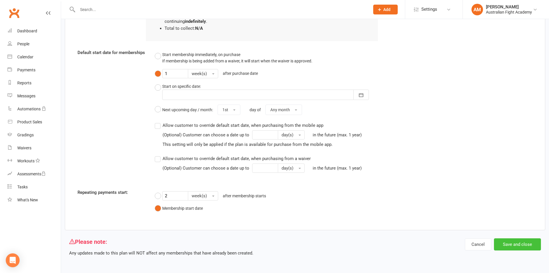
click at [509, 241] on button "Save and close" at bounding box center [517, 244] width 47 height 12
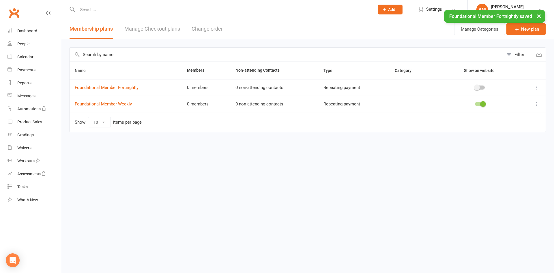
click at [483, 89] on div at bounding box center [480, 87] width 10 height 4
click at [475, 87] on input "checkbox" at bounding box center [475, 87] width 0 height 0
click at [483, 89] on span at bounding box center [483, 88] width 6 height 6
click at [475, 87] on input "checkbox" at bounding box center [475, 87] width 0 height 0
click at [483, 89] on div at bounding box center [480, 87] width 10 height 4
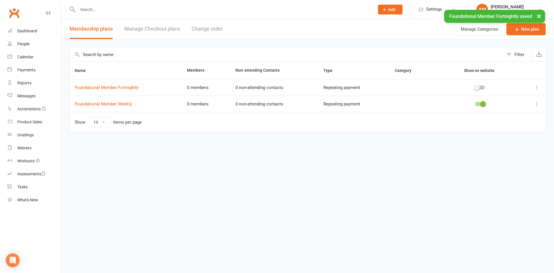
click at [475, 87] on input "checkbox" at bounding box center [475, 87] width 0 height 0
click at [483, 89] on span at bounding box center [483, 88] width 6 height 6
click at [475, 87] on input "checkbox" at bounding box center [475, 87] width 0 height 0
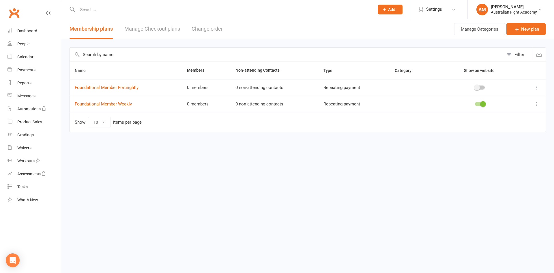
click at [481, 103] on span at bounding box center [483, 104] width 6 height 6
click at [475, 103] on input "checkbox" at bounding box center [475, 103] width 0 height 0
click at [29, 147] on div "Waivers" at bounding box center [24, 147] width 14 height 5
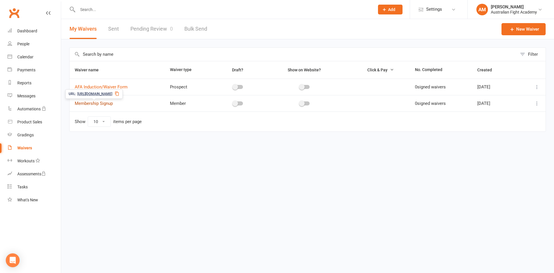
click at [106, 104] on link "Membership Signup" at bounding box center [94, 103] width 38 height 5
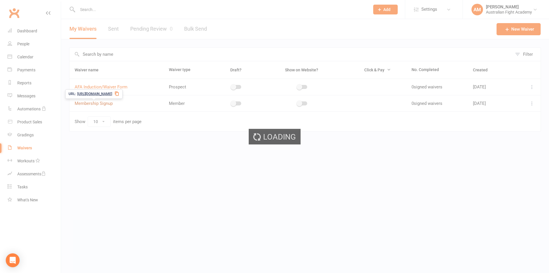
select select "bank_account"
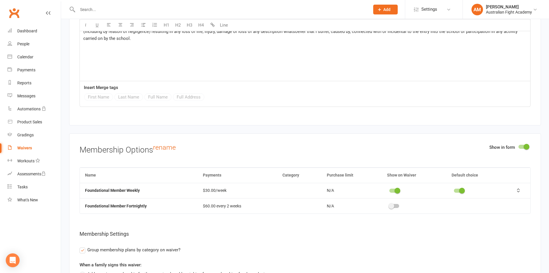
scroll to position [1731, 0]
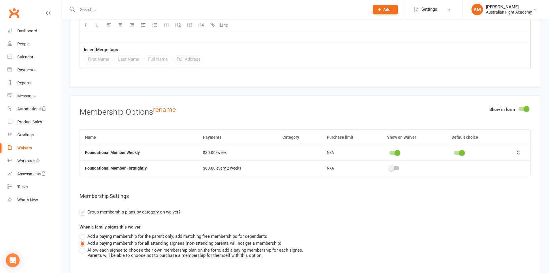
click at [396, 167] on div at bounding box center [395, 168] width 10 height 4
click at [390, 167] on input "checkbox" at bounding box center [390, 167] width 0 height 0
click at [462, 151] on span at bounding box center [462, 153] width 6 height 6
click at [454, 152] on input "checkbox" at bounding box center [454, 152] width 0 height 0
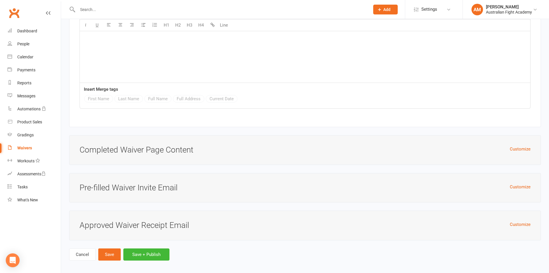
scroll to position [2385, 0]
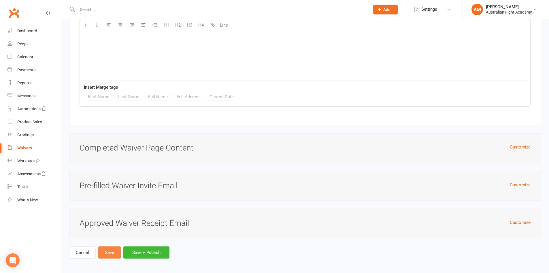
click at [113, 254] on button "Save" at bounding box center [109, 252] width 22 height 12
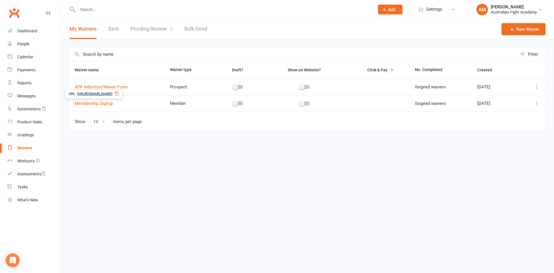
click at [104, 94] on span "https://app.clubworx.com/s/FYPjkci5" at bounding box center [94, 93] width 35 height 5
click at [102, 103] on link "Membership Signup" at bounding box center [94, 103] width 38 height 5
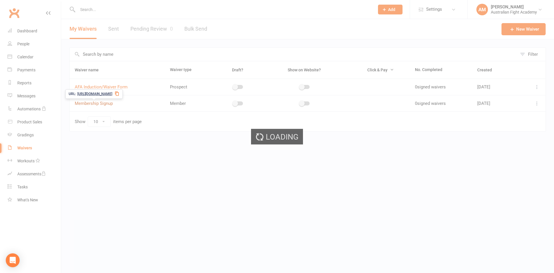
select select "bank_account"
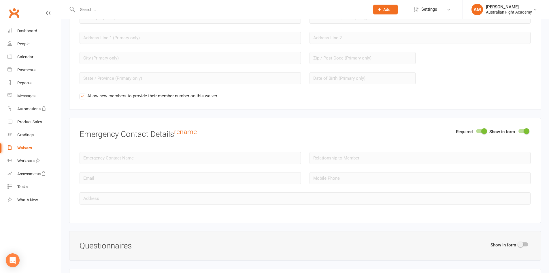
scroll to position [577, 0]
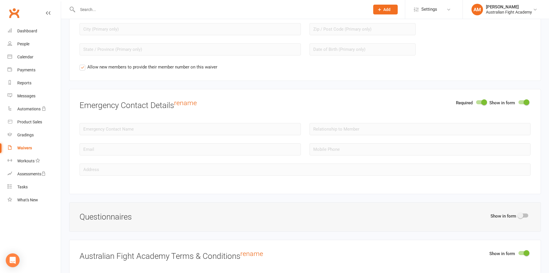
click at [480, 101] on div at bounding box center [481, 102] width 10 height 4
click at [476, 101] on input "checkbox" at bounding box center [476, 101] width 0 height 0
click at [482, 102] on div at bounding box center [481, 102] width 10 height 4
click at [476, 101] on input "checkbox" at bounding box center [476, 101] width 0 height 0
click at [121, 103] on h3 "Emergency Contact Details rename" at bounding box center [305, 104] width 451 height 11
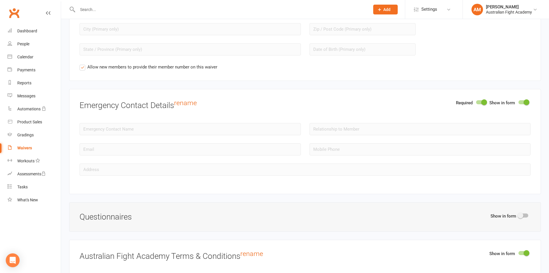
click at [144, 140] on div at bounding box center [190, 133] width 230 height 20
click at [24, 44] on div "People" at bounding box center [23, 44] width 12 height 5
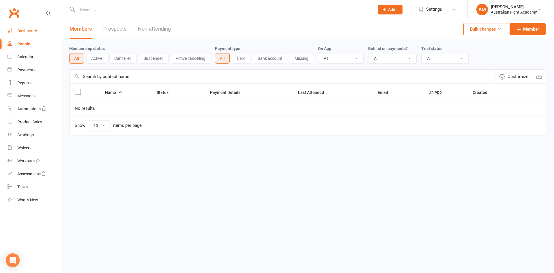
click at [32, 33] on div "Dashboard" at bounding box center [27, 31] width 20 height 5
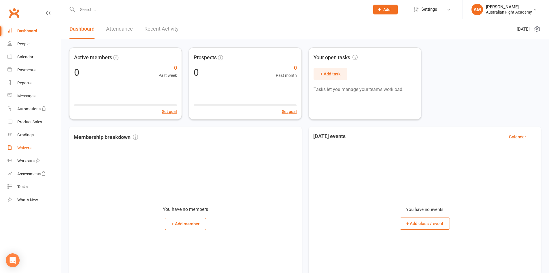
click at [23, 147] on div "Waivers" at bounding box center [24, 147] width 14 height 5
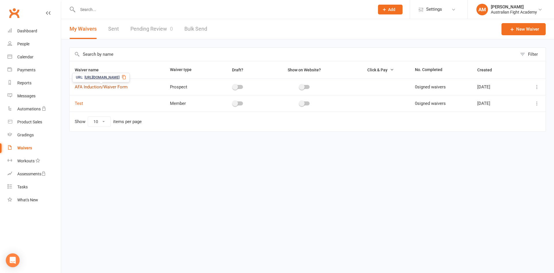
click at [101, 87] on link "AFA Induction/Waiver Form" at bounding box center [101, 86] width 53 height 5
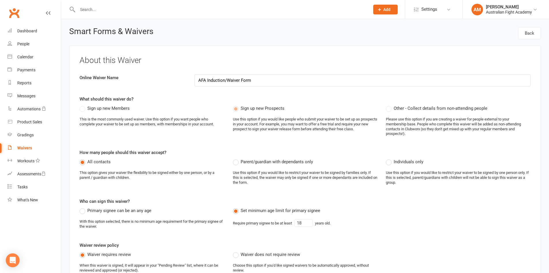
select select "applies_to_attending_signees"
select select "select"
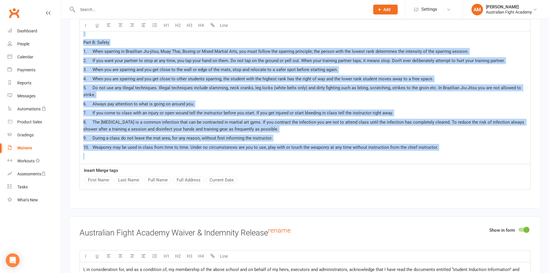
scroll to position [1832, 0]
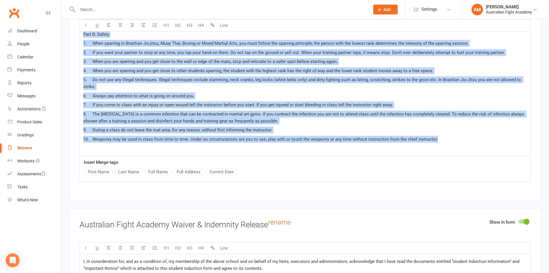
drag, startPoint x: 83, startPoint y: 105, endPoint x: 439, endPoint y: 141, distance: 357.2
copy div "Loremip dolo sit am co adipiscin eli seddoeiu temporin. Utlabor, etdo magn aliq…"
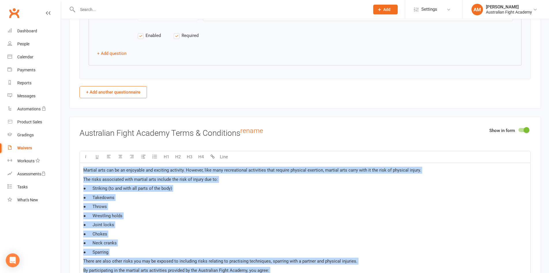
scroll to position [1054, 0]
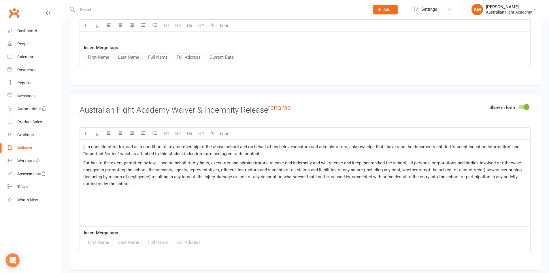
scroll to position [1948, 0]
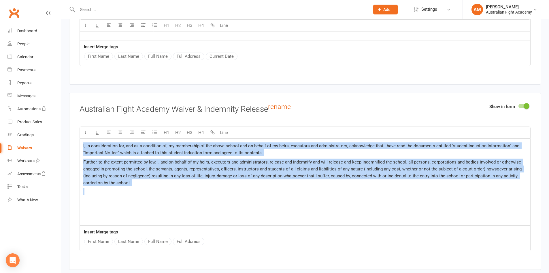
drag, startPoint x: 168, startPoint y: 200, endPoint x: 79, endPoint y: 139, distance: 107.8
click at [79, 139] on div "Show in form Australian Fight Academy Waiver & Indemnity Release rename U H1 H2…" at bounding box center [305, 181] width 472 height 177
copy div "L, ip dolorsitametc adi, eli se d eiusmodte in, ut laboreetdo ma ali enima mini…"
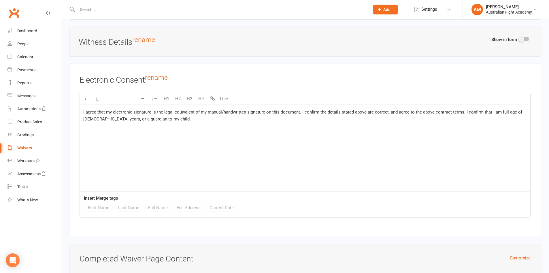
scroll to position [2294, 0]
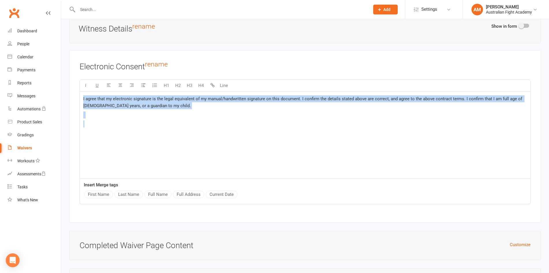
drag, startPoint x: 163, startPoint y: 133, endPoint x: 69, endPoint y: 84, distance: 105.5
click at [69, 84] on div "Electronic Consent rename U H1 H2 H3 H4 Line I agree that my electronic signatu…" at bounding box center [305, 136] width 472 height 172
copy div "I agree that my electronic signature is the legal equivalent of my manual/handw…"
